Goal: Book appointment/travel/reservation

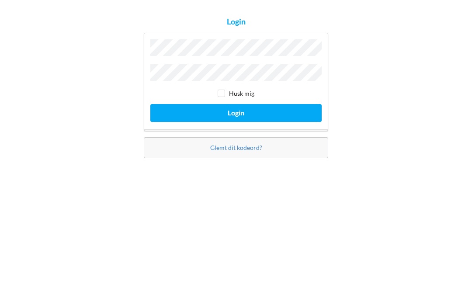
click at [244, 166] on button "Login" at bounding box center [235, 175] width 171 height 18
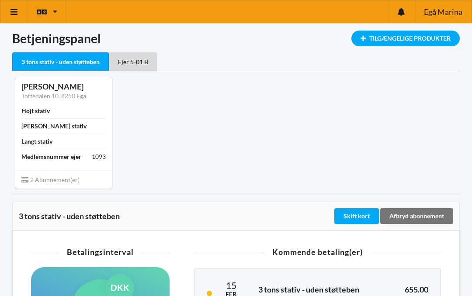
click at [15, 10] on icon at bounding box center [14, 12] width 9 height 8
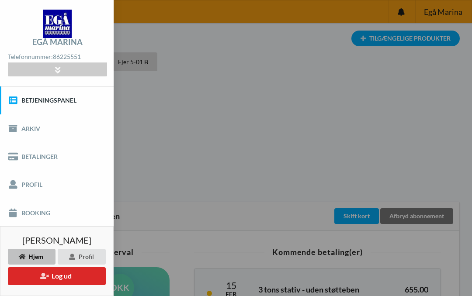
click at [47, 210] on link "Booking" at bounding box center [57, 213] width 114 height 28
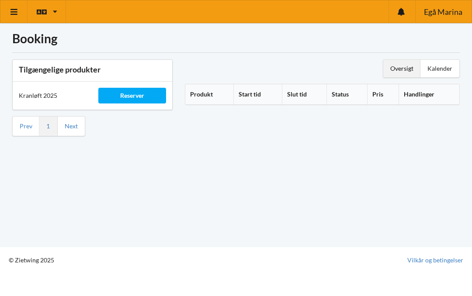
click at [205, 96] on th "Produkt" at bounding box center [209, 94] width 49 height 21
click at [274, 89] on th "Start tid" at bounding box center [267, 94] width 46 height 21
click at [135, 94] on div "Reserver" at bounding box center [131, 96] width 67 height 16
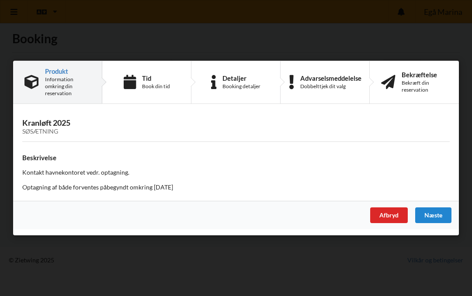
click at [148, 86] on div "Book din tid" at bounding box center [156, 86] width 28 height 7
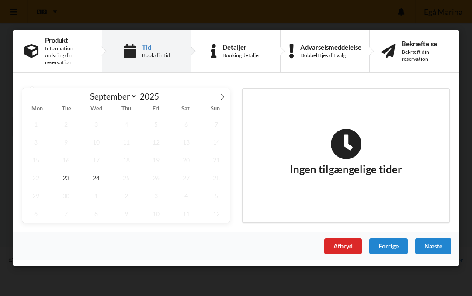
click at [143, 98] on input "2025" at bounding box center [151, 96] width 29 height 10
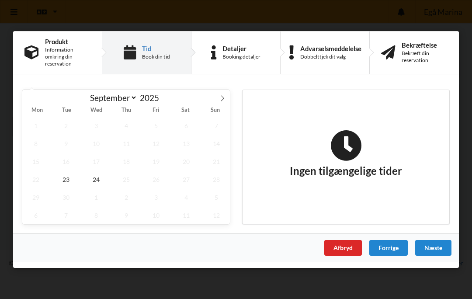
click at [166, 97] on span at bounding box center [163, 95] width 6 height 5
type input "2026"
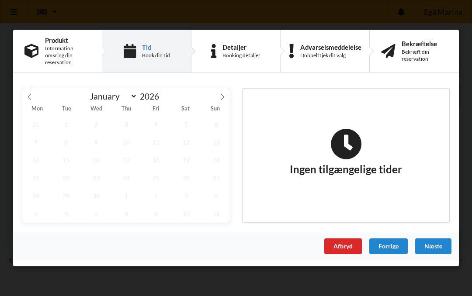
click at [171, 94] on div "January February March April May June July August September October November [D…" at bounding box center [126, 95] width 156 height 15
click at [137, 97] on select "January February March April May June July August September October November De…" at bounding box center [112, 96] width 52 height 11
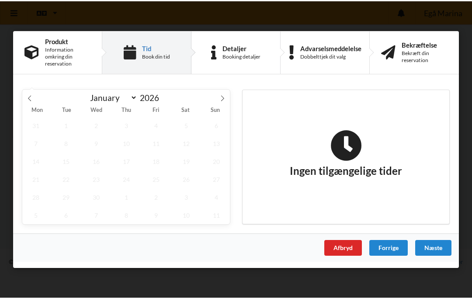
scroll to position [3, 0]
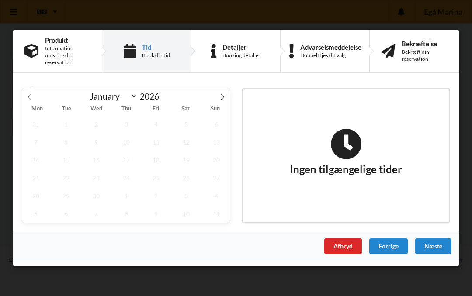
select select "9"
click at [162, 91] on input "2026" at bounding box center [151, 96] width 29 height 10
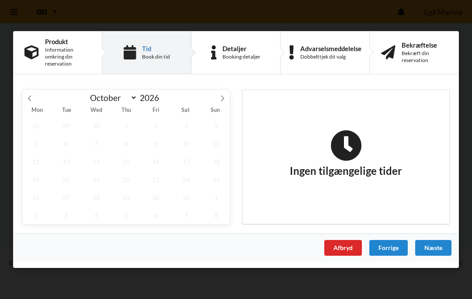
type input "5"
type input "2025"
select select "9"
type input "2025"
click at [402, 101] on div "Ingen tilgængelige tider" at bounding box center [346, 157] width 207 height 134
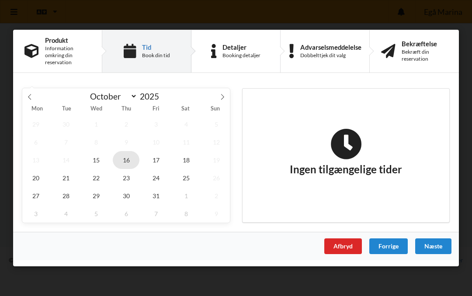
click at [131, 159] on span "16" at bounding box center [126, 160] width 27 height 18
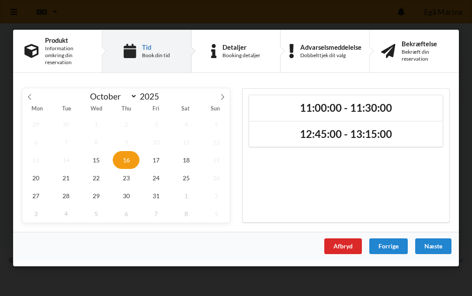
click at [302, 107] on h2 "11:00:00 - 11:30:00" at bounding box center [345, 108] width 181 height 14
click at [441, 242] on div "Næste" at bounding box center [433, 247] width 36 height 16
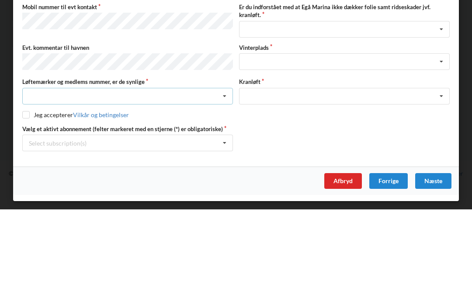
click at [226, 178] on icon at bounding box center [224, 186] width 13 height 16
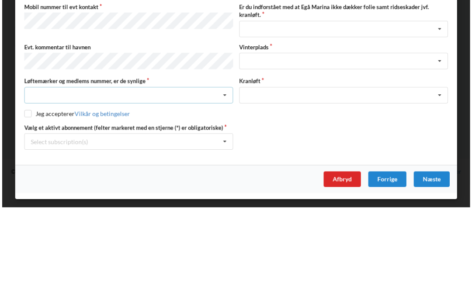
scroll to position [25, 0]
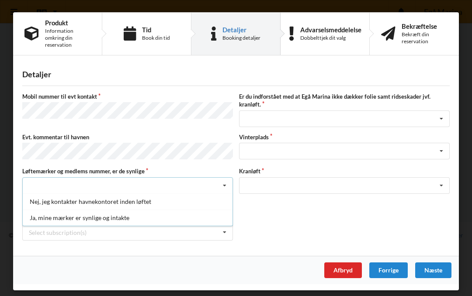
click at [92, 215] on div "Ja, mine mærker er synlige og intakte" at bounding box center [128, 218] width 210 height 16
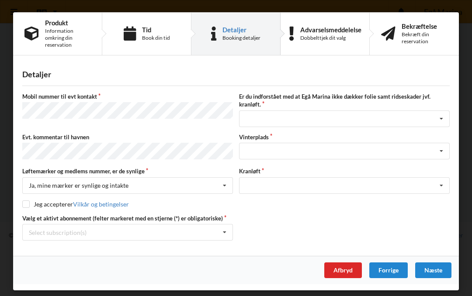
click at [24, 204] on input "checkbox" at bounding box center [25, 204] width 7 height 7
checkbox input "true"
click at [229, 232] on icon at bounding box center [224, 233] width 13 height 16
click at [58, 246] on div "* 3 tons stativ - uden støtteben" at bounding box center [128, 248] width 210 height 16
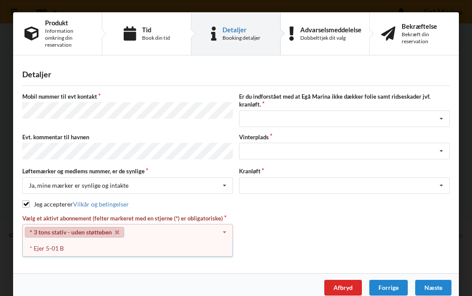
click at [54, 249] on div "* Ejer 5-01 B" at bounding box center [128, 248] width 210 height 16
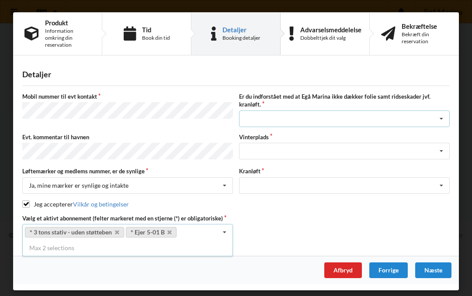
click at [447, 117] on icon at bounding box center [441, 119] width 13 height 16
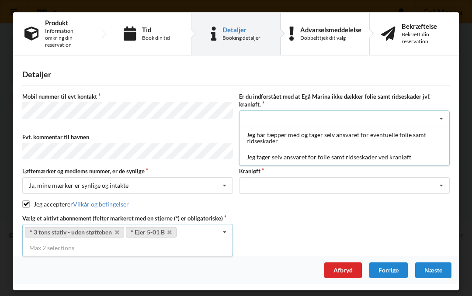
click at [291, 156] on div "Jeg tager selv ansvaret for folie samt ridseskader ved kranløft" at bounding box center [344, 157] width 210 height 16
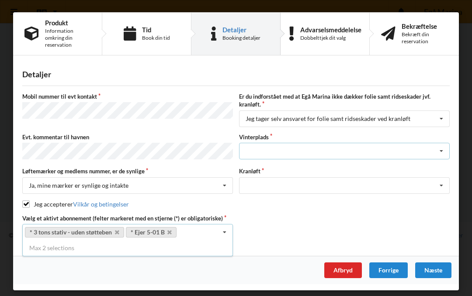
click at [445, 154] on icon at bounding box center [441, 151] width 13 height 16
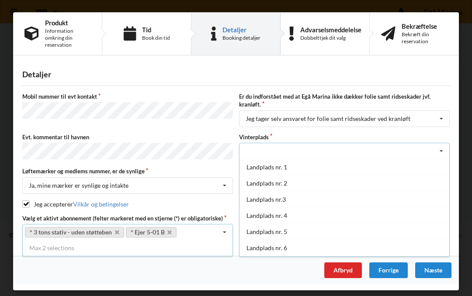
click at [374, 178] on div "Landplads nr. 2" at bounding box center [344, 183] width 210 height 16
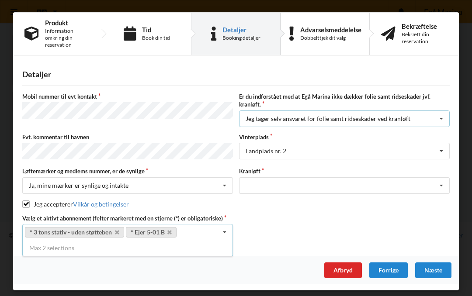
click at [335, 125] on div "Jeg tager selv ansvaret for folie samt ridseskader ved kranløft Jeg har tæpper …" at bounding box center [344, 119] width 211 height 17
click at [273, 199] on div "Optagning" at bounding box center [344, 202] width 210 height 16
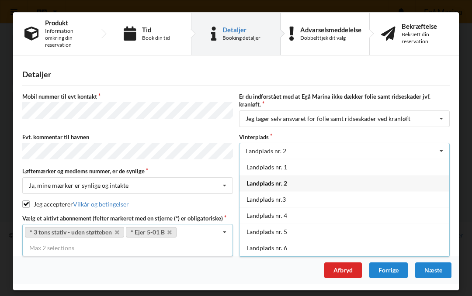
scroll to position [0, 0]
click at [444, 151] on icon at bounding box center [441, 151] width 13 height 16
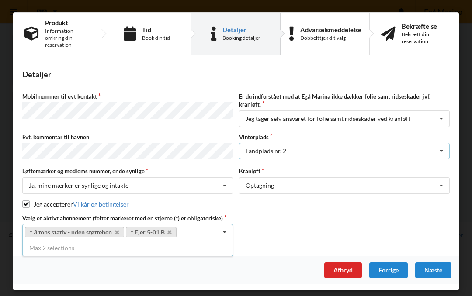
scroll to position [0, 0]
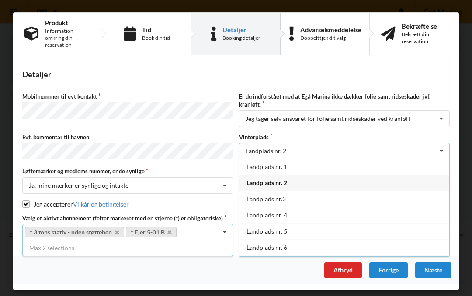
click at [288, 169] on div "Landplads nr. 1" at bounding box center [344, 167] width 210 height 16
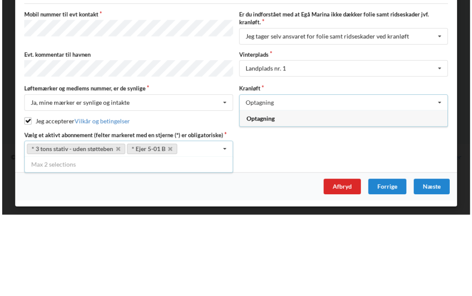
scroll to position [23, 0]
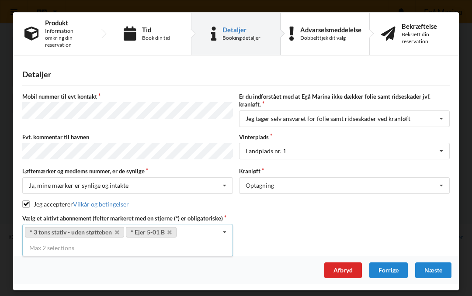
click at [435, 267] on div "Næste" at bounding box center [433, 271] width 36 height 16
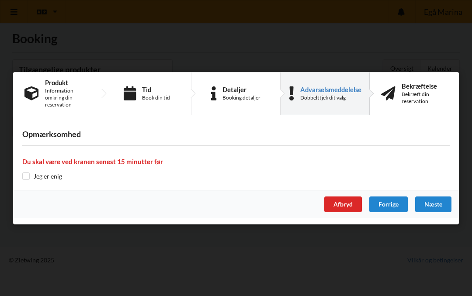
scroll to position [0, 0]
click at [25, 173] on input "checkbox" at bounding box center [25, 176] width 7 height 7
checkbox input "true"
click at [441, 200] on div "Næste" at bounding box center [433, 205] width 36 height 16
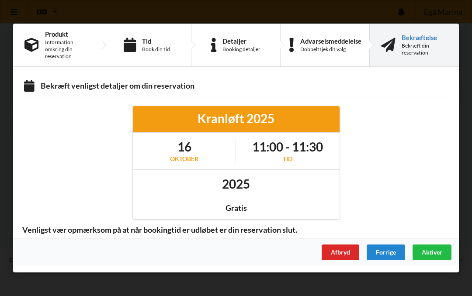
click at [436, 246] on div "Aktiver" at bounding box center [432, 253] width 39 height 16
